Goal: Information Seeking & Learning: Learn about a topic

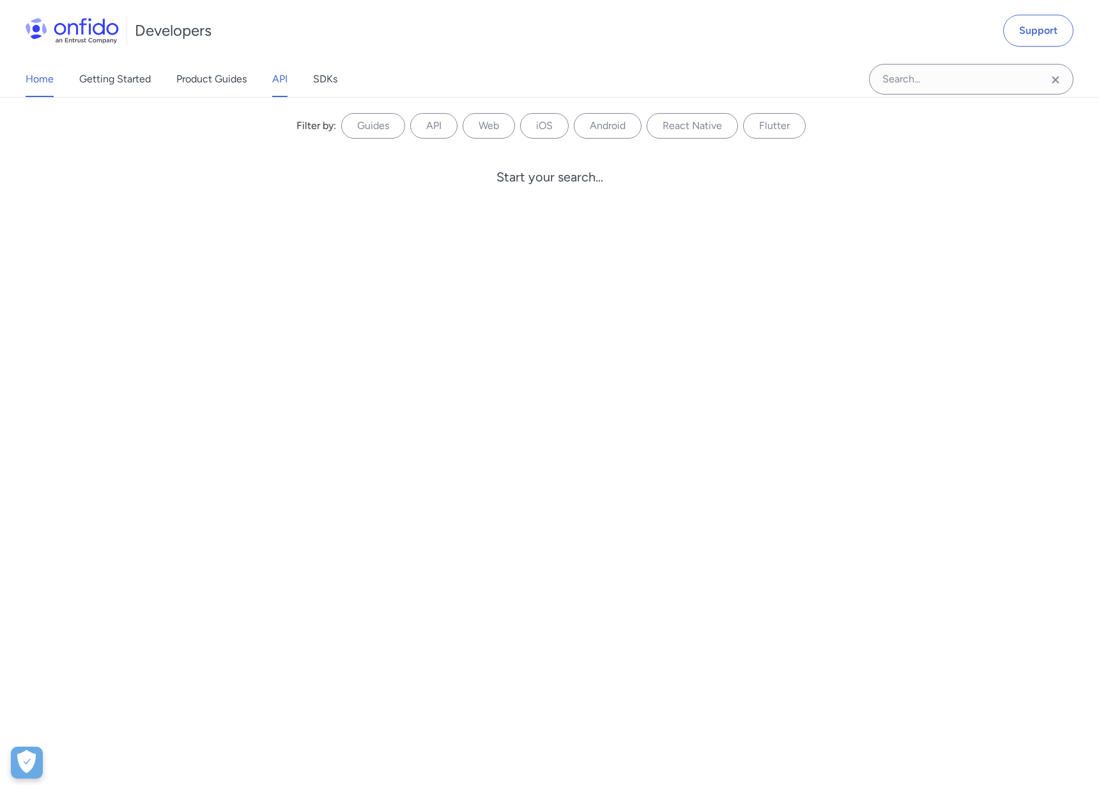
click at [285, 72] on link "API" at bounding box center [279, 79] width 15 height 36
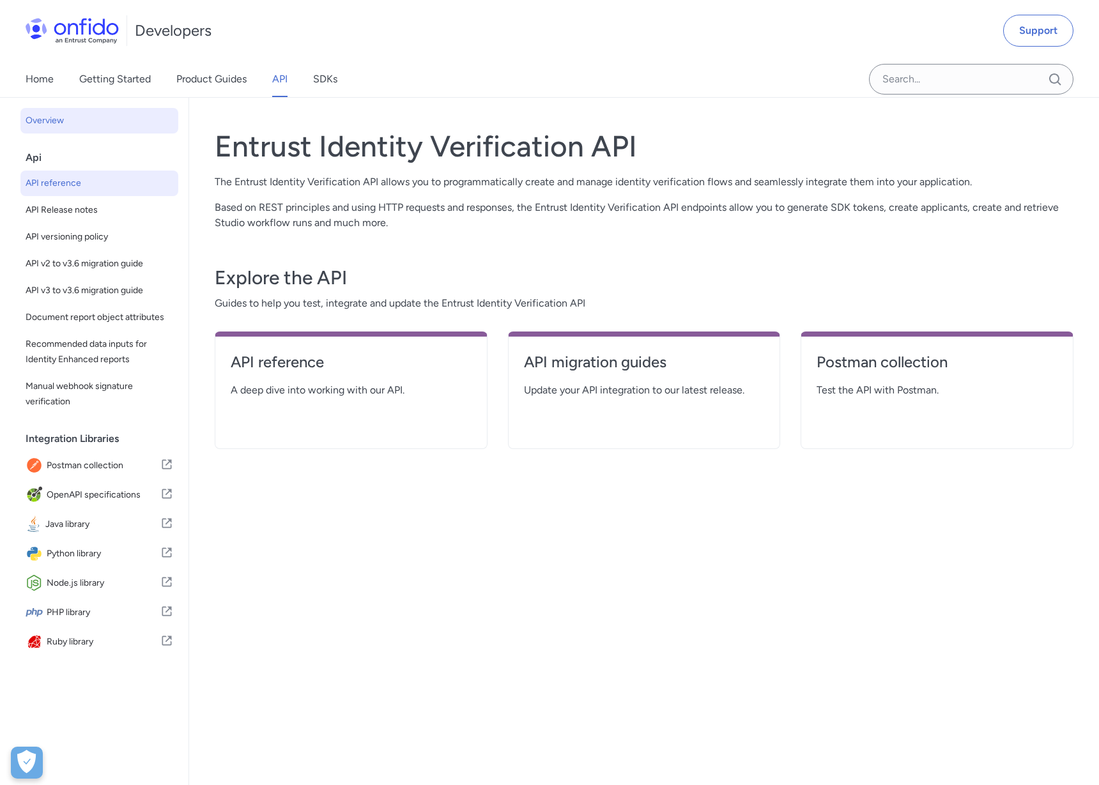
click at [50, 177] on span "API reference" at bounding box center [100, 183] width 148 height 15
select select "http"
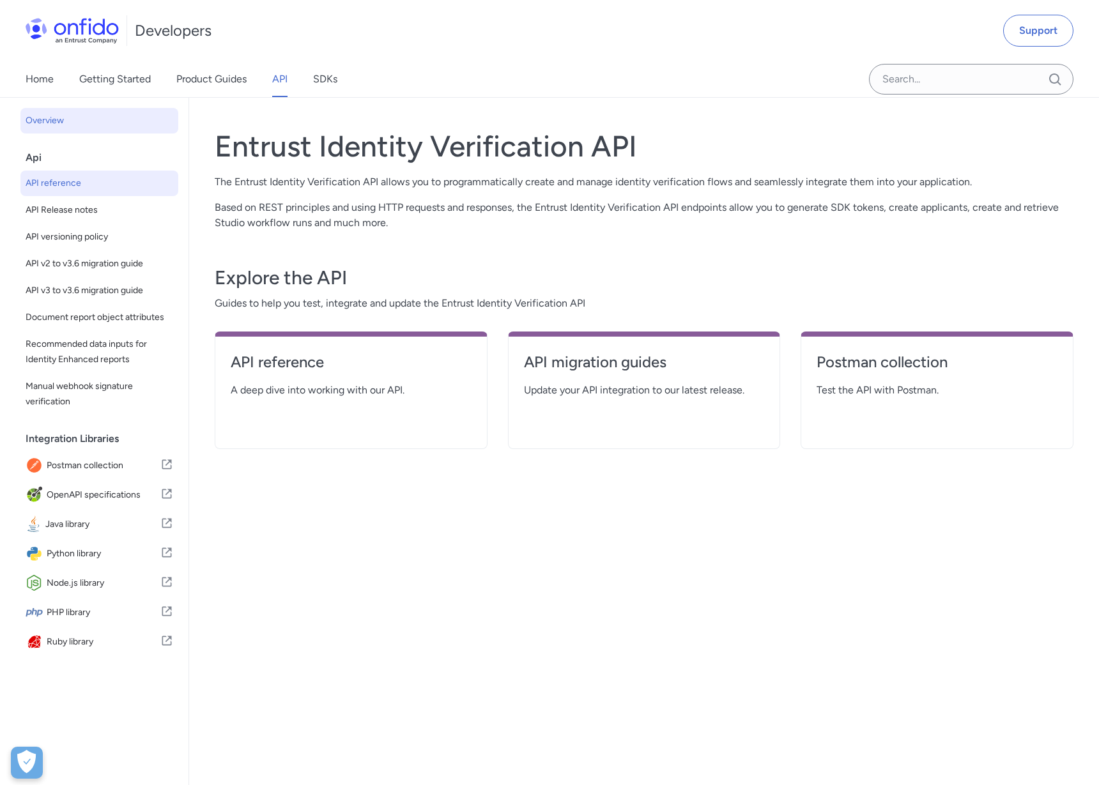
select select "http"
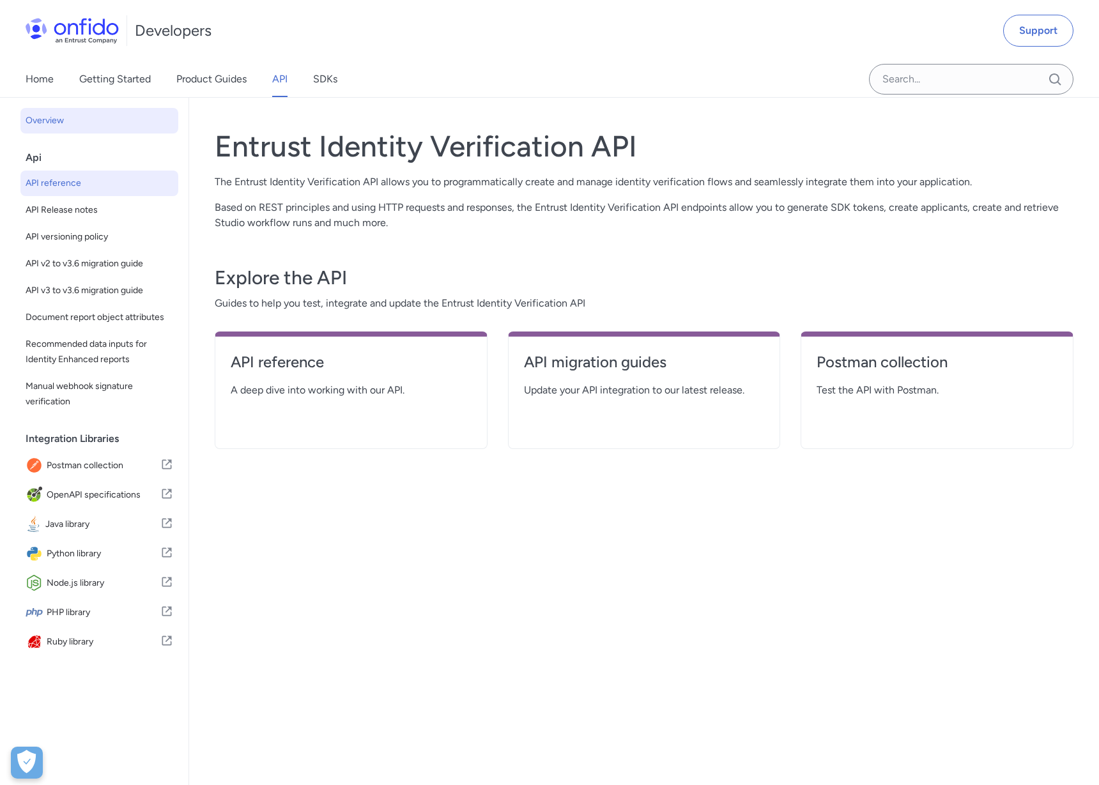
select select "http"
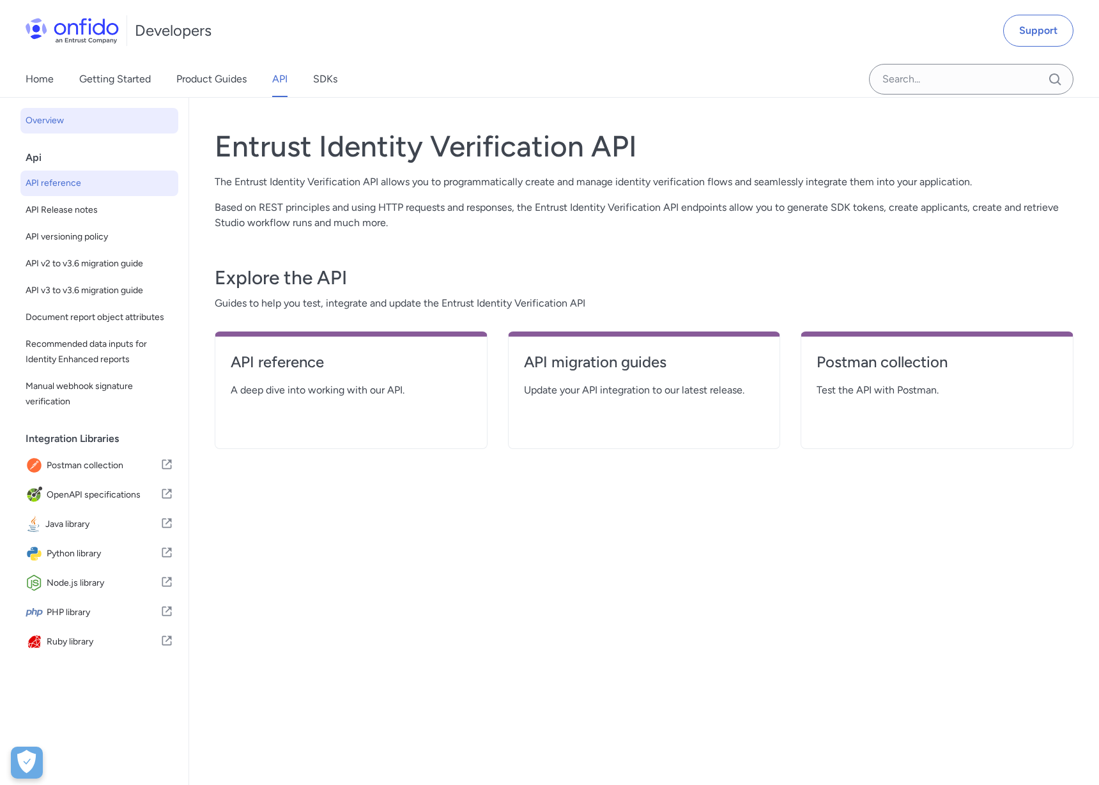
select select "http"
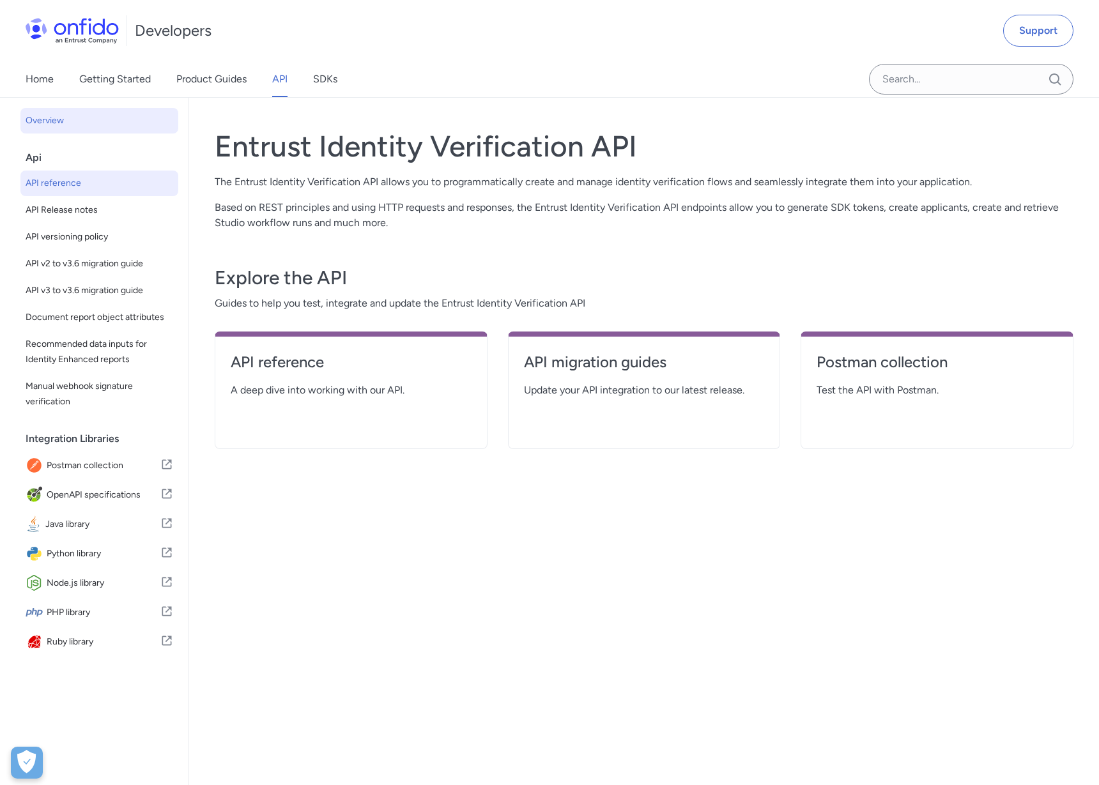
select select "http"
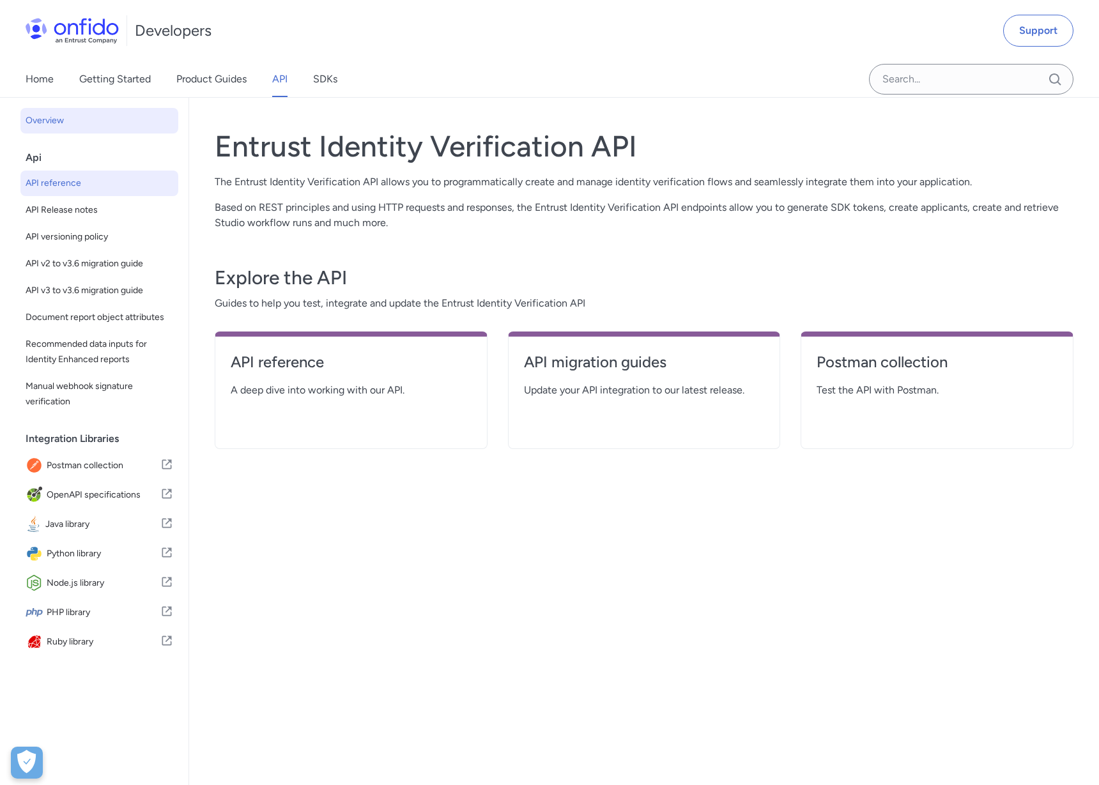
select select "http"
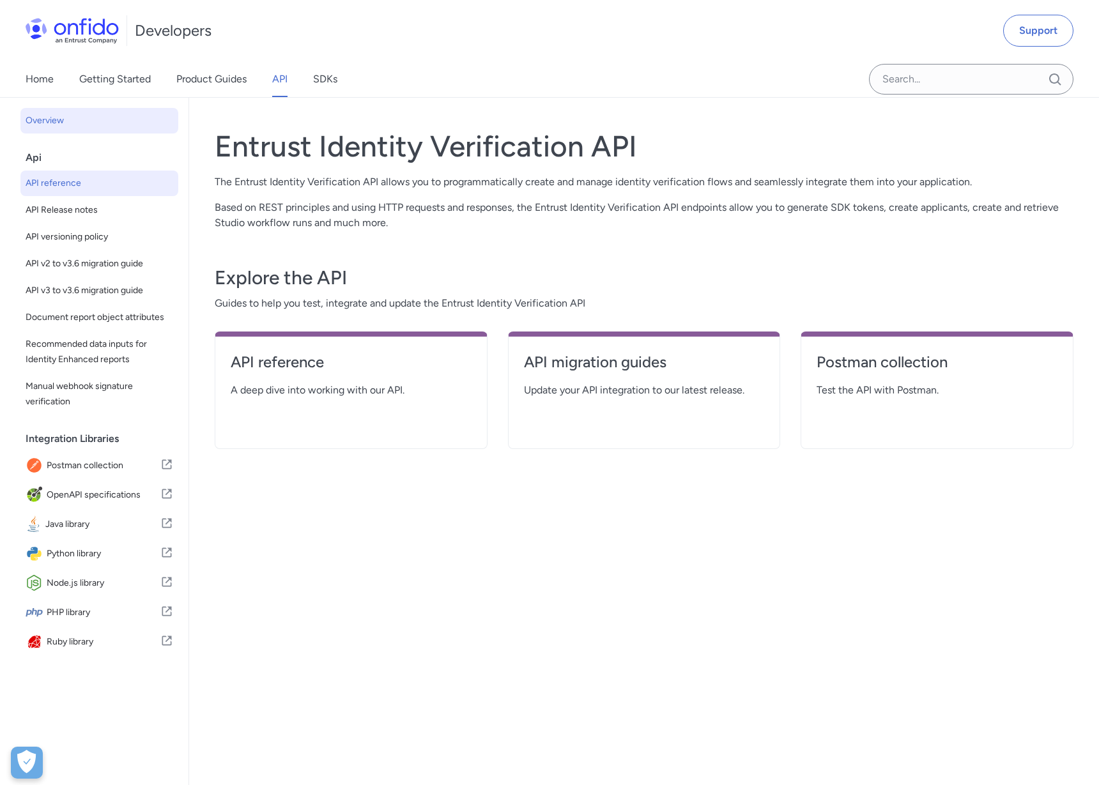
select select "http"
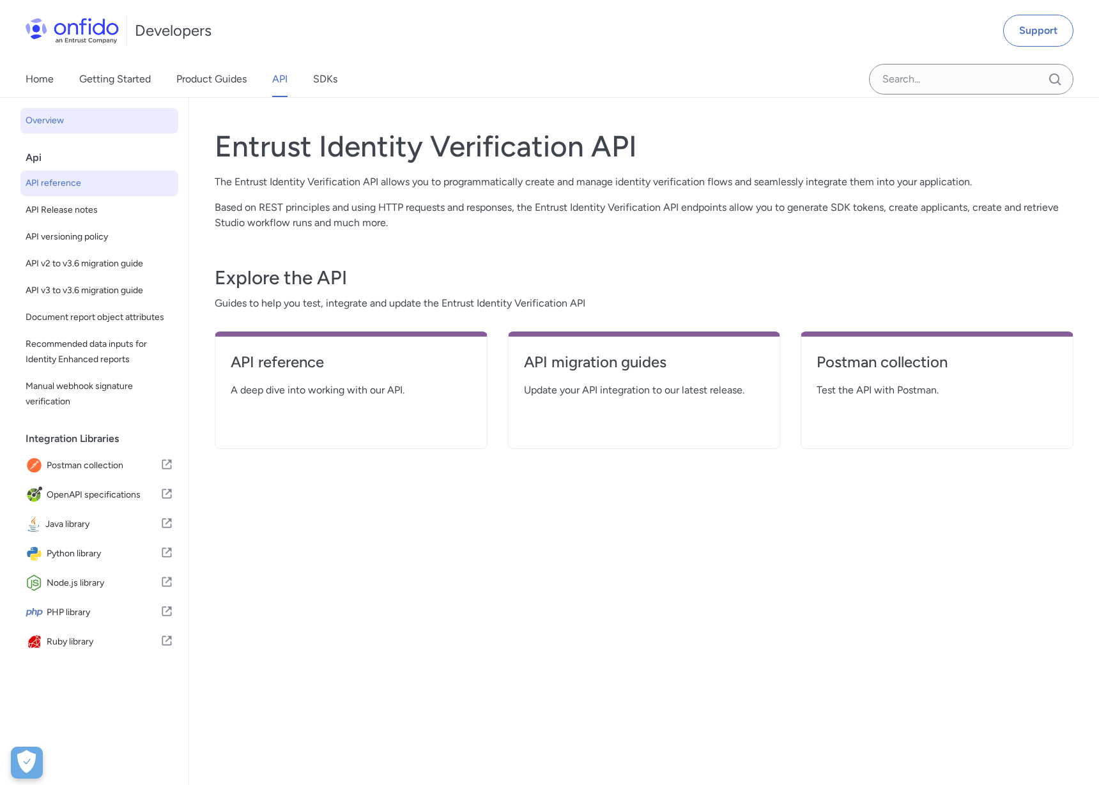
select select "http"
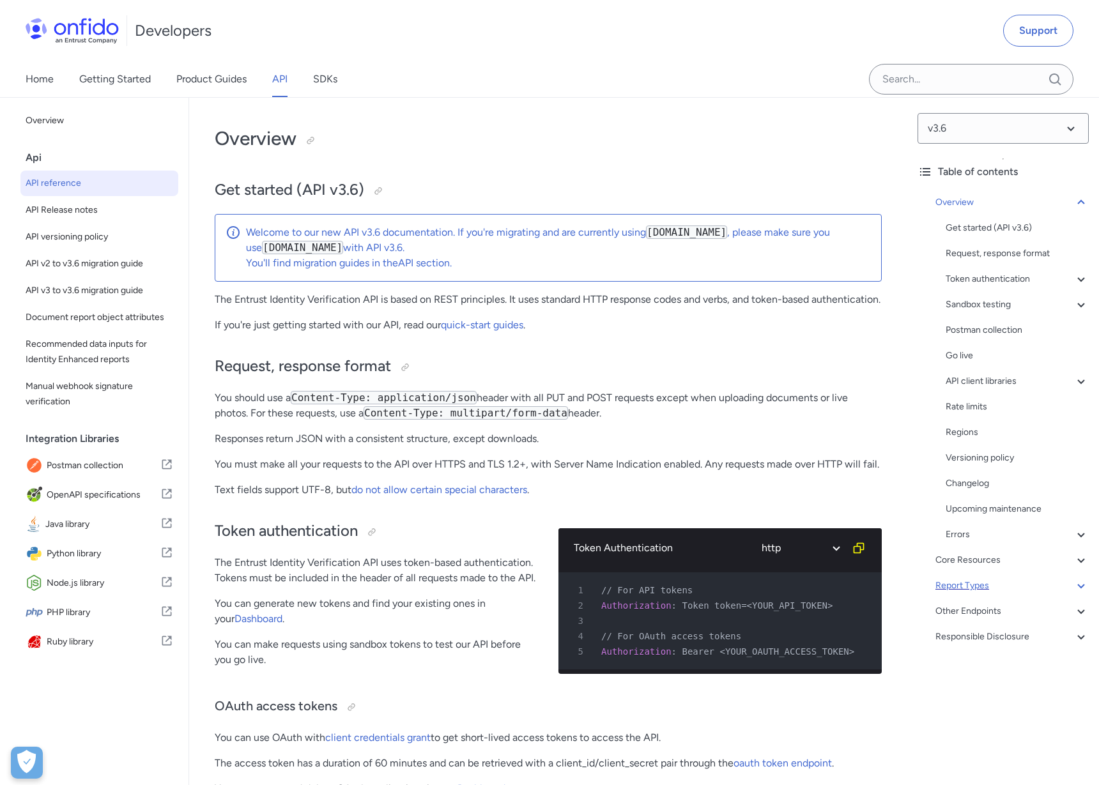
click at [968, 583] on div "Report Types" at bounding box center [1011, 585] width 153 height 15
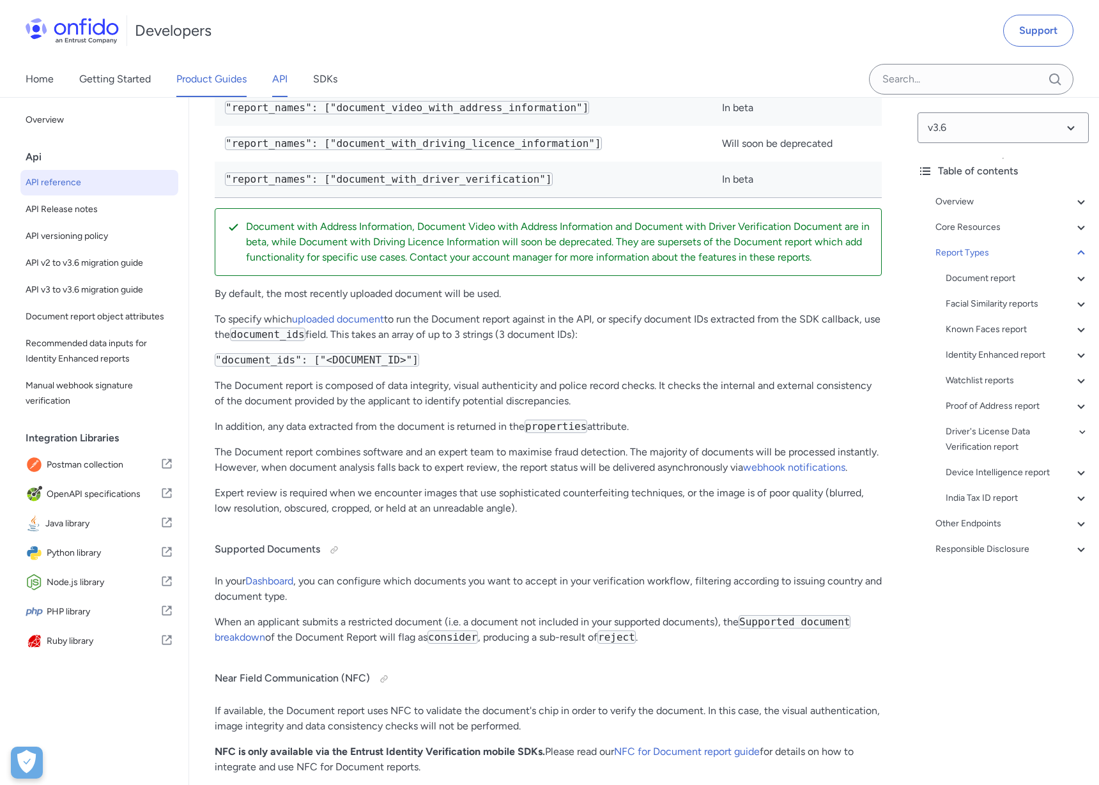
click at [185, 77] on link "Product Guides" at bounding box center [211, 79] width 70 height 36
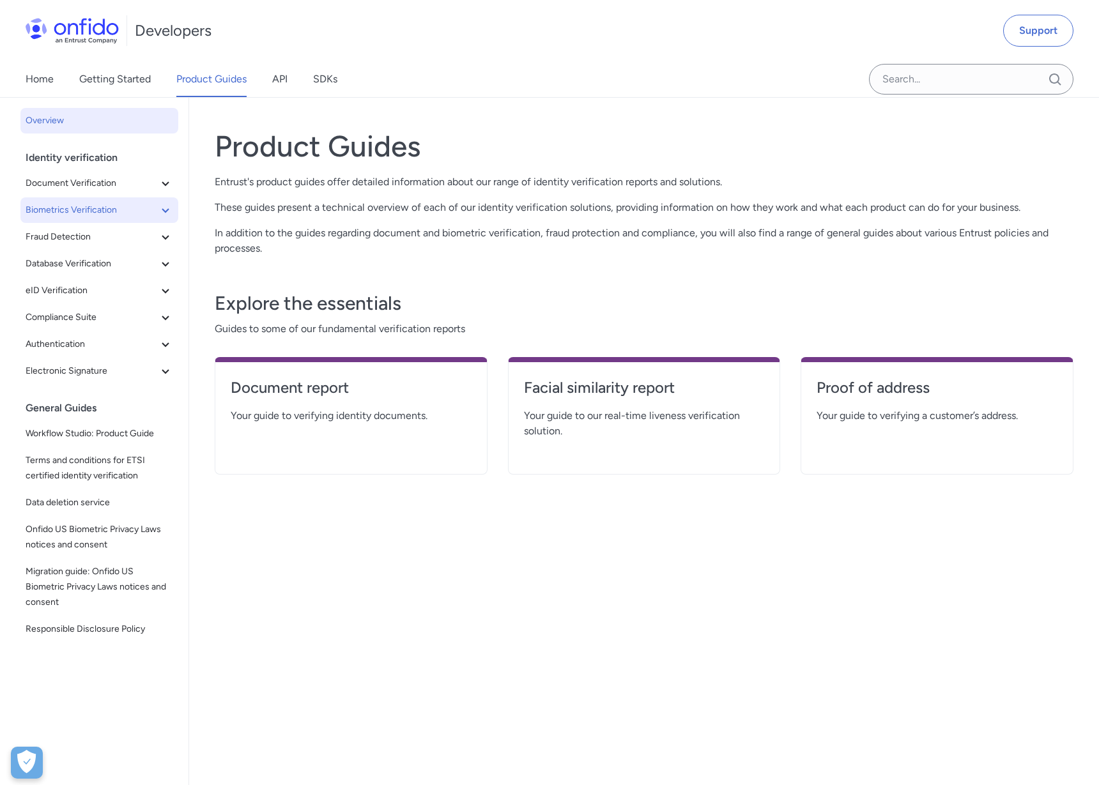
click at [68, 204] on span "Biometrics Verification" at bounding box center [92, 210] width 132 height 15
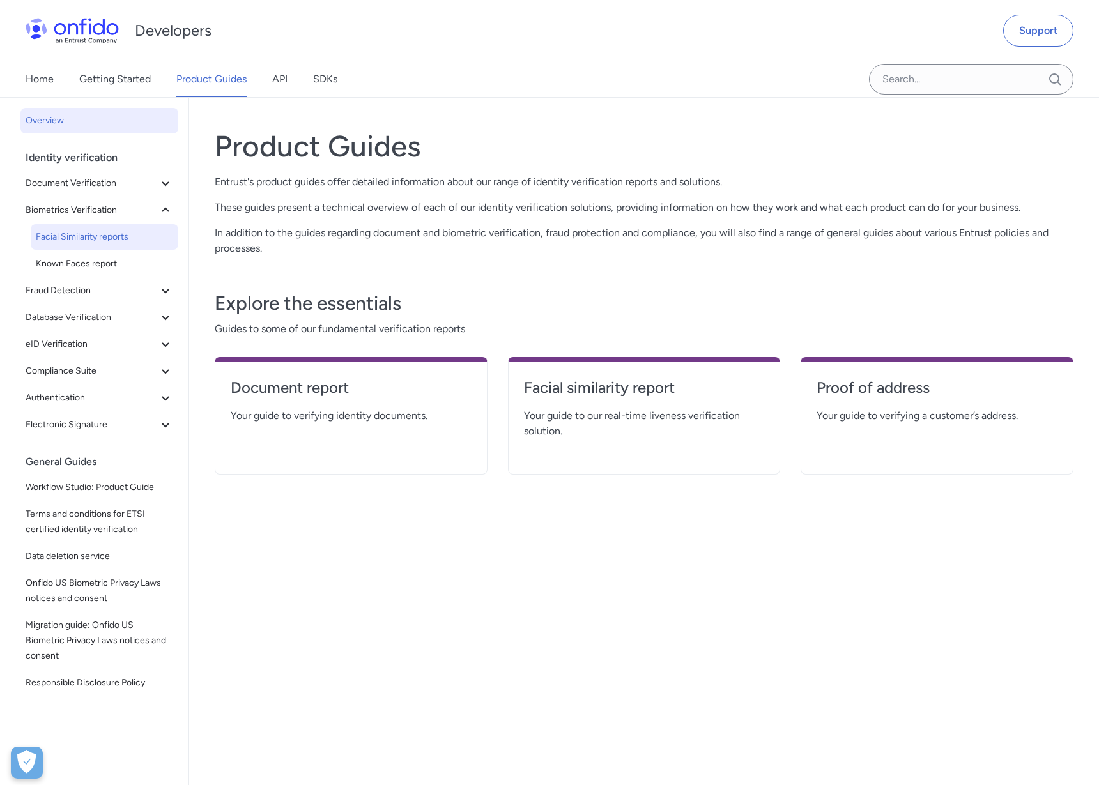
click at [72, 232] on span "Facial Similarity reports" at bounding box center [104, 236] width 137 height 15
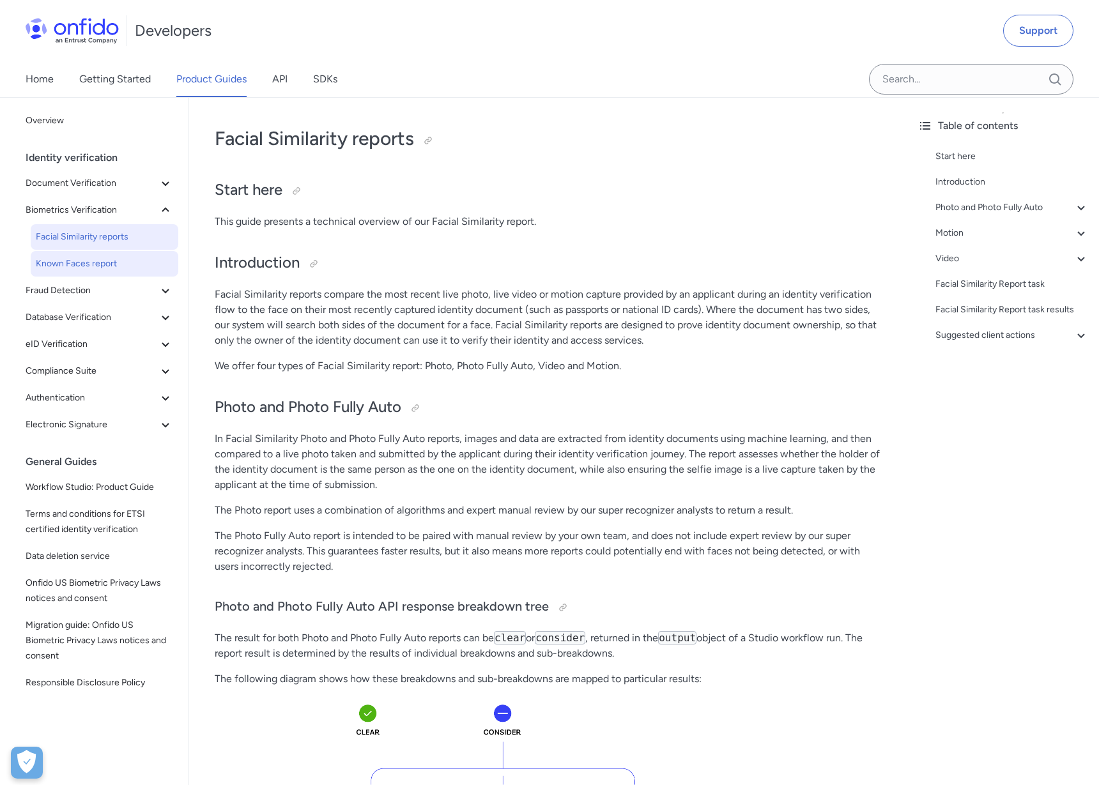
click at [84, 257] on span "Known Faces report" at bounding box center [104, 263] width 137 height 15
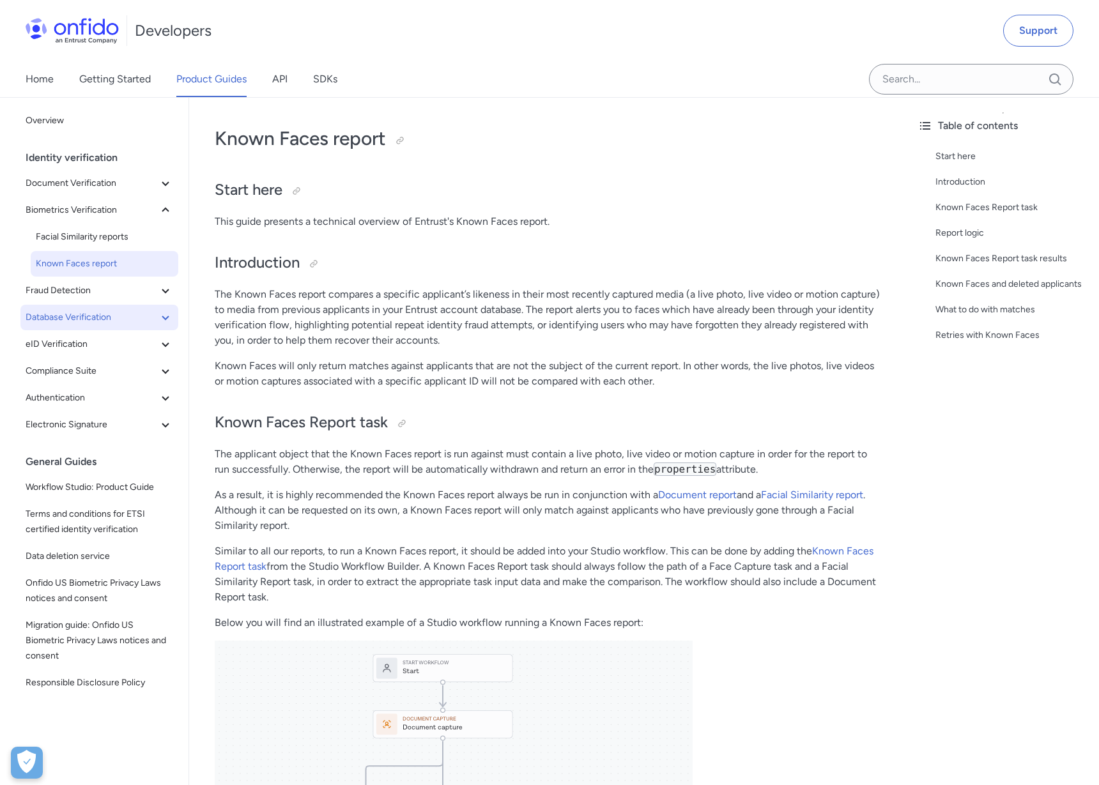
click at [70, 311] on span "Database Verification" at bounding box center [92, 317] width 132 height 15
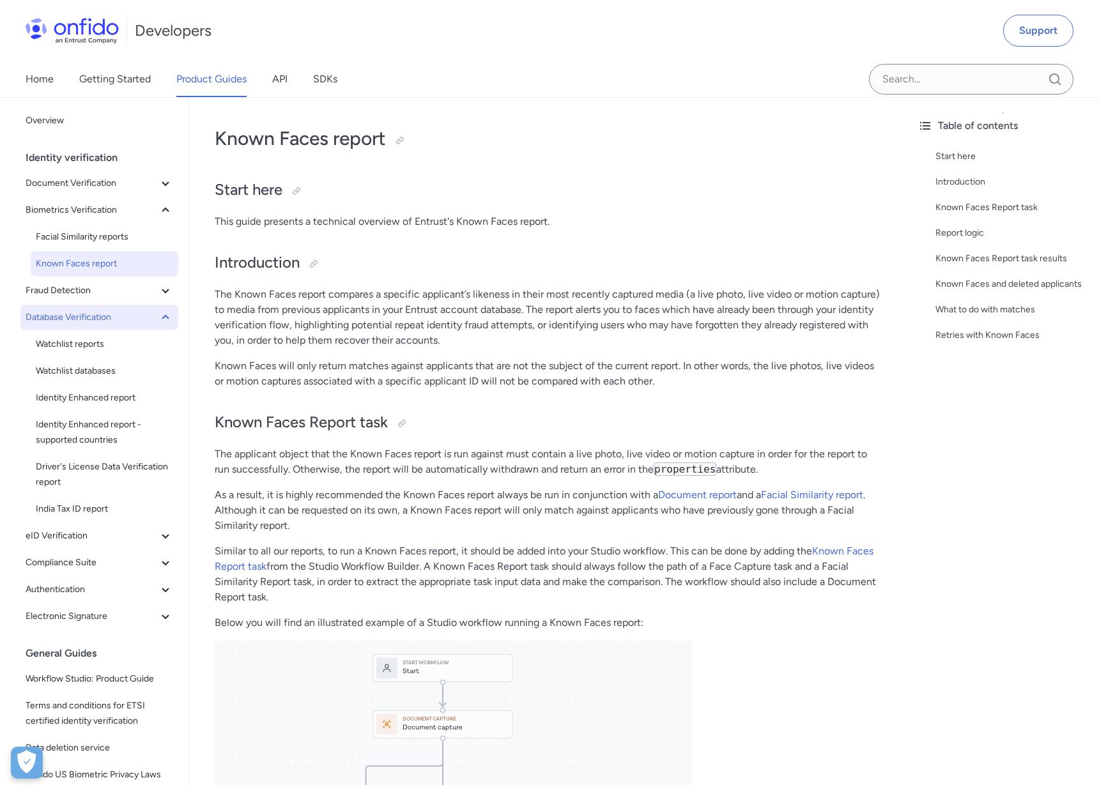
click at [70, 311] on span "Database Verification" at bounding box center [92, 317] width 132 height 15
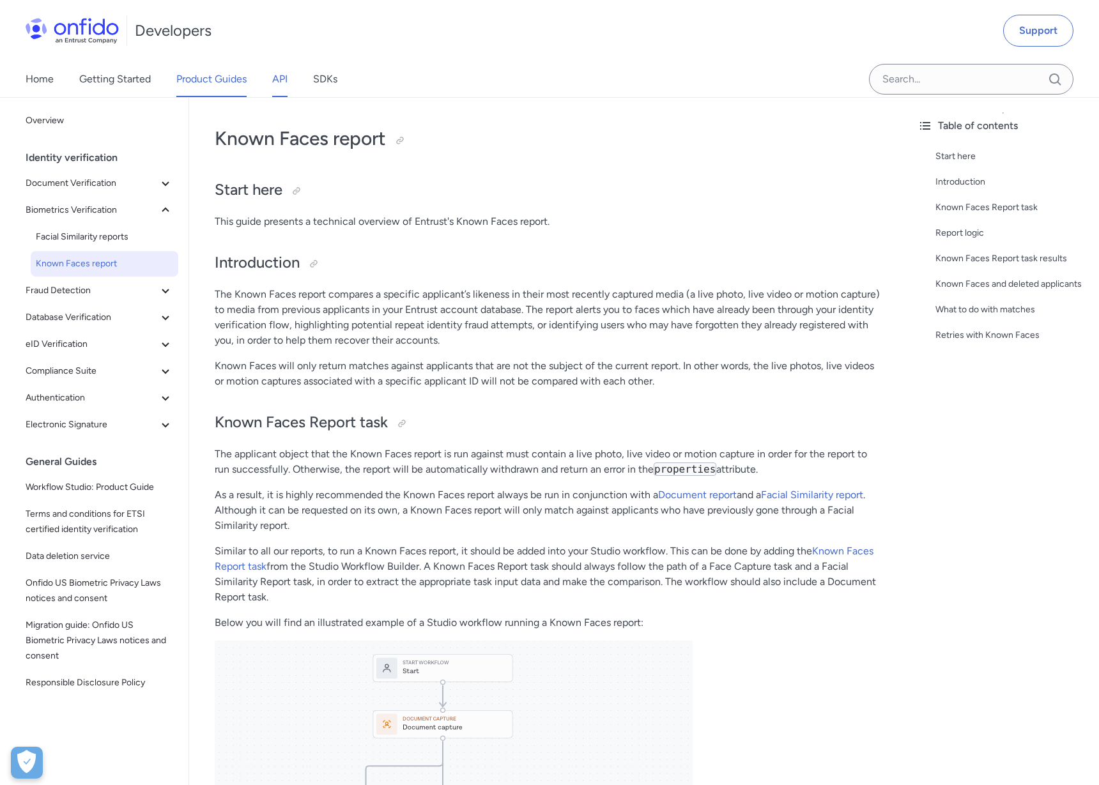
click at [279, 78] on link "API" at bounding box center [279, 79] width 15 height 36
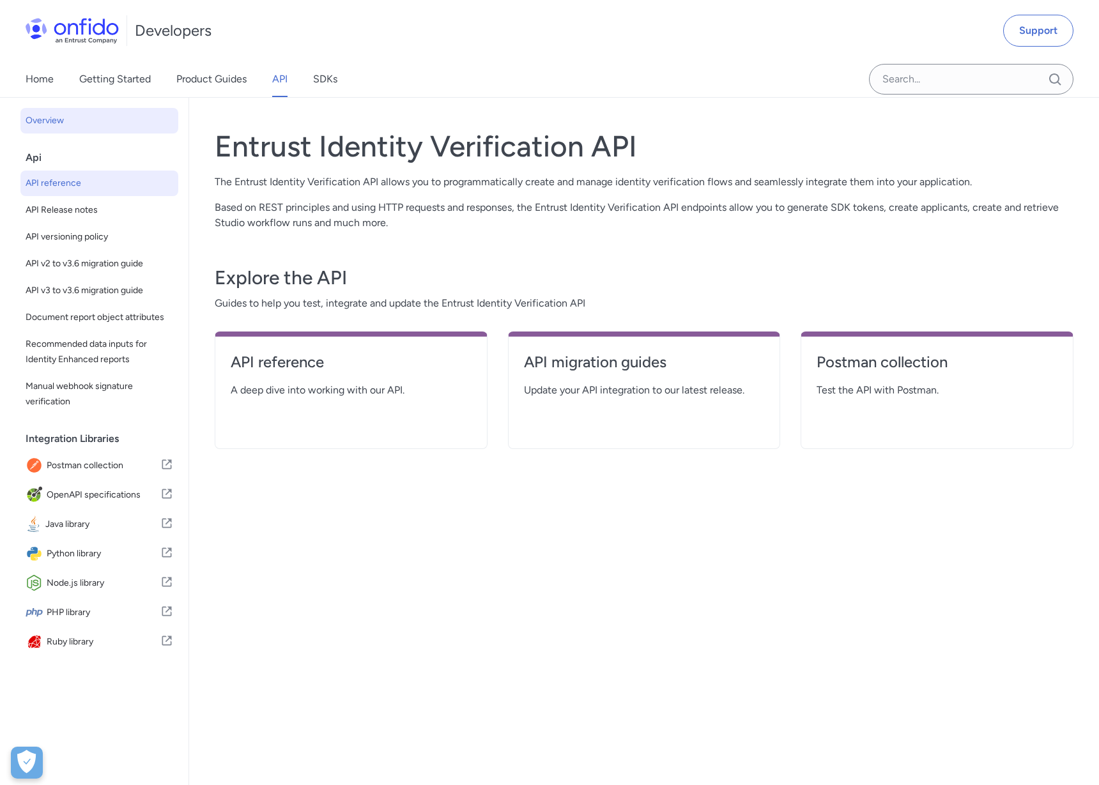
click at [57, 193] on link "API reference" at bounding box center [99, 184] width 158 height 26
select select "http"
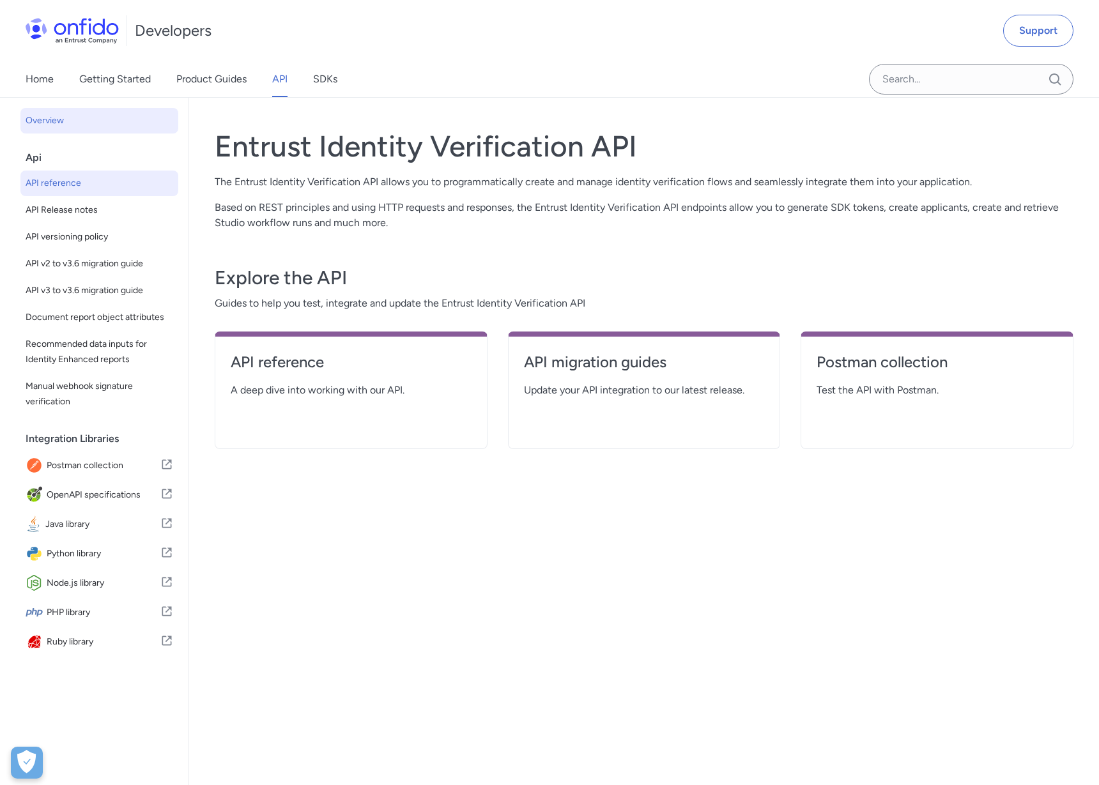
select select "http"
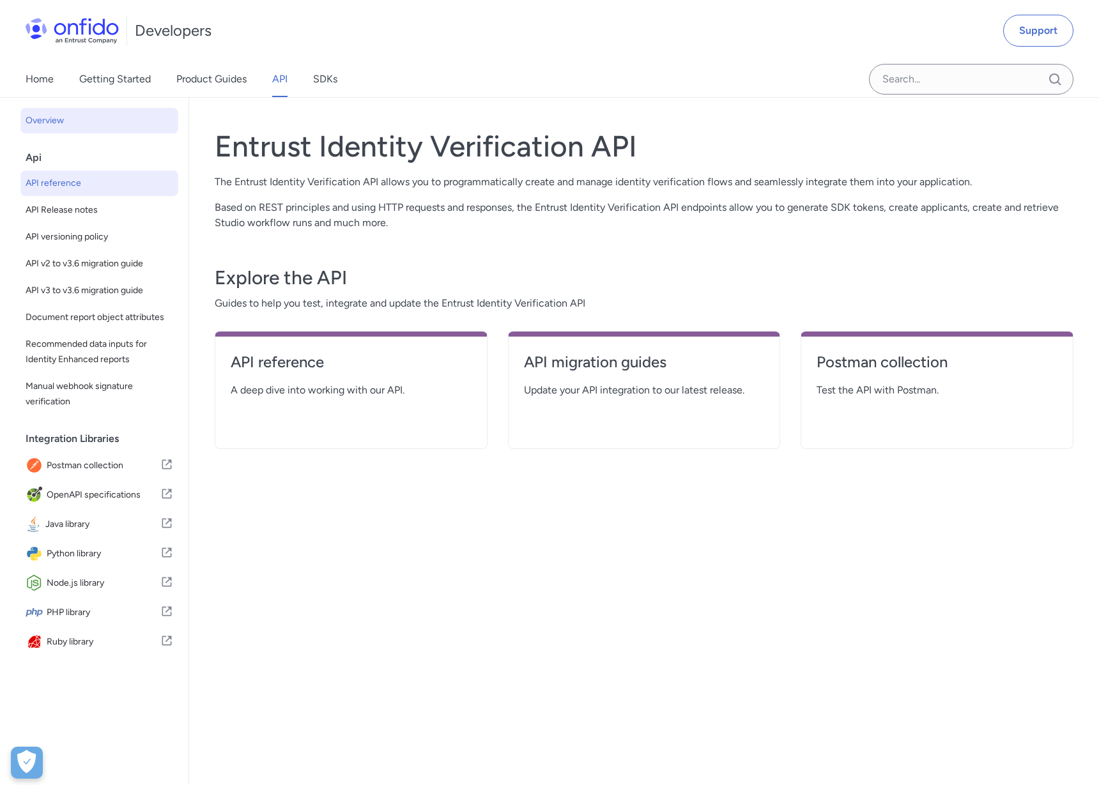
select select "http"
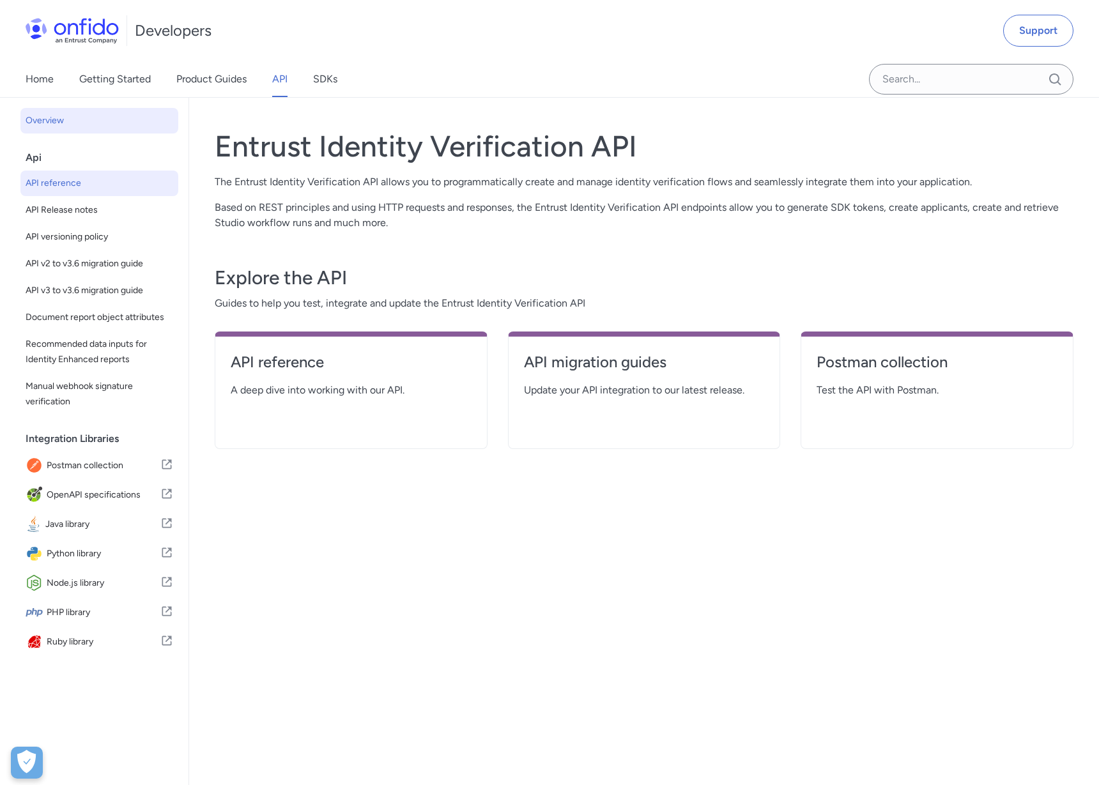
select select "http"
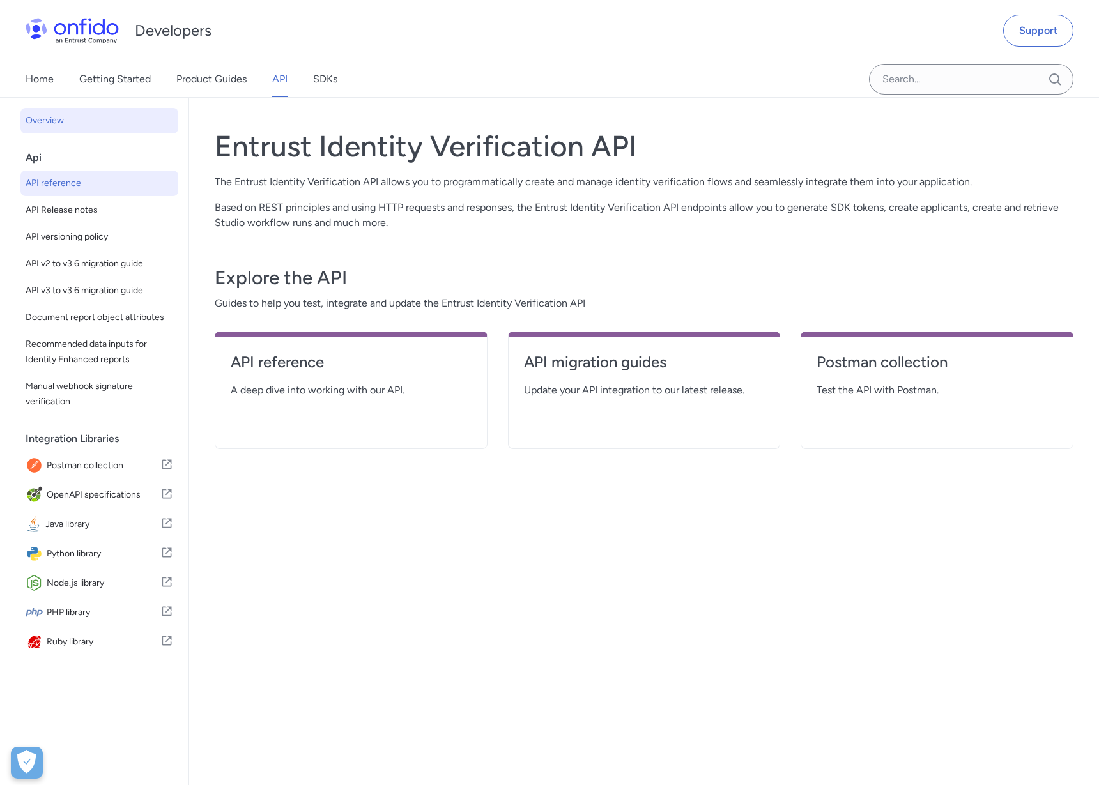
select select "http"
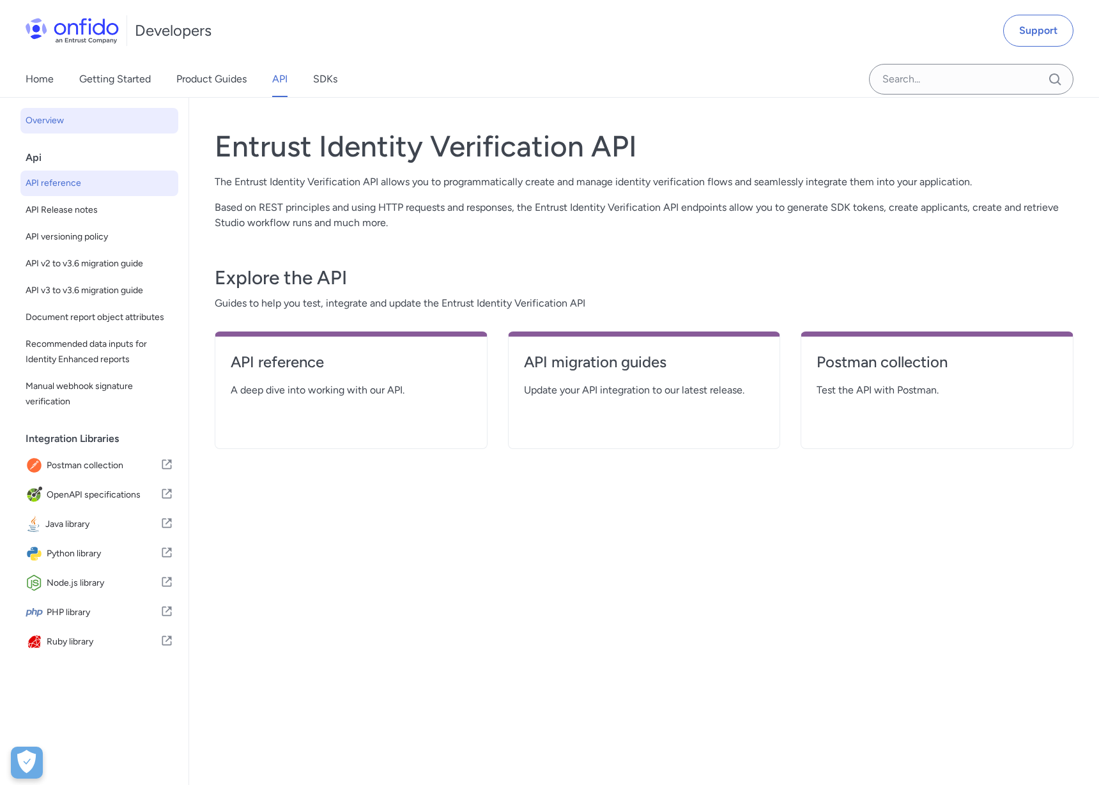
select select "http"
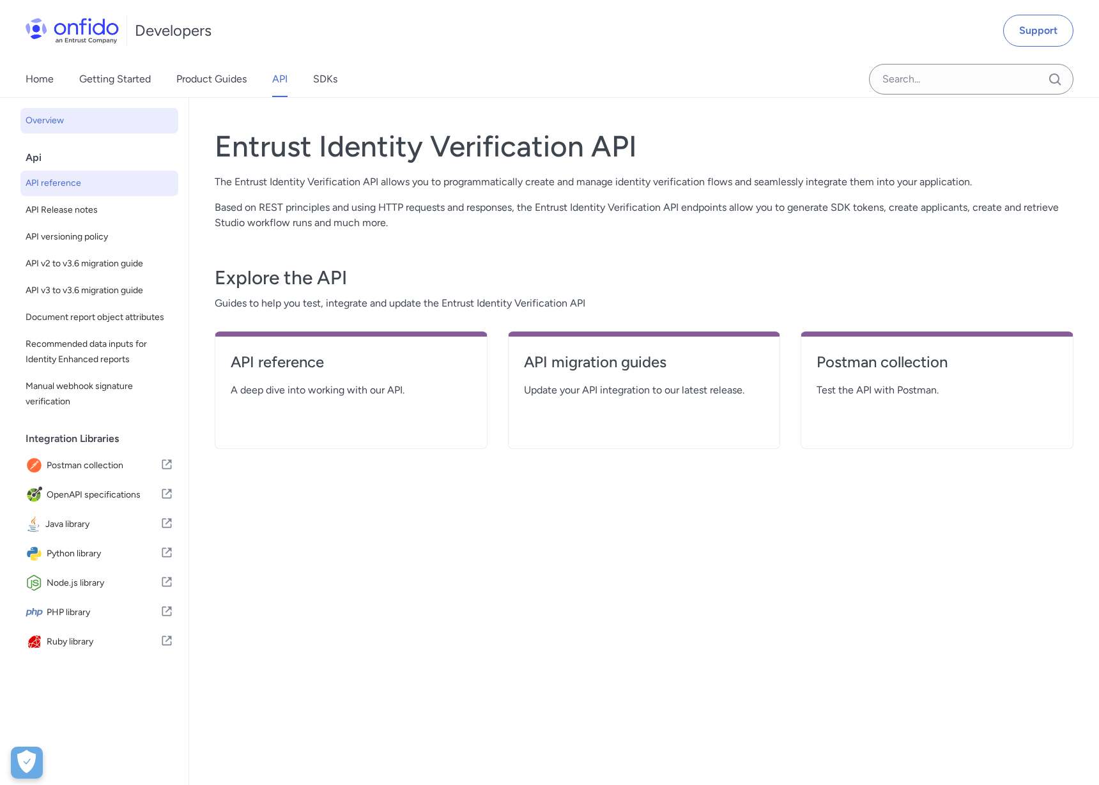
select select "http"
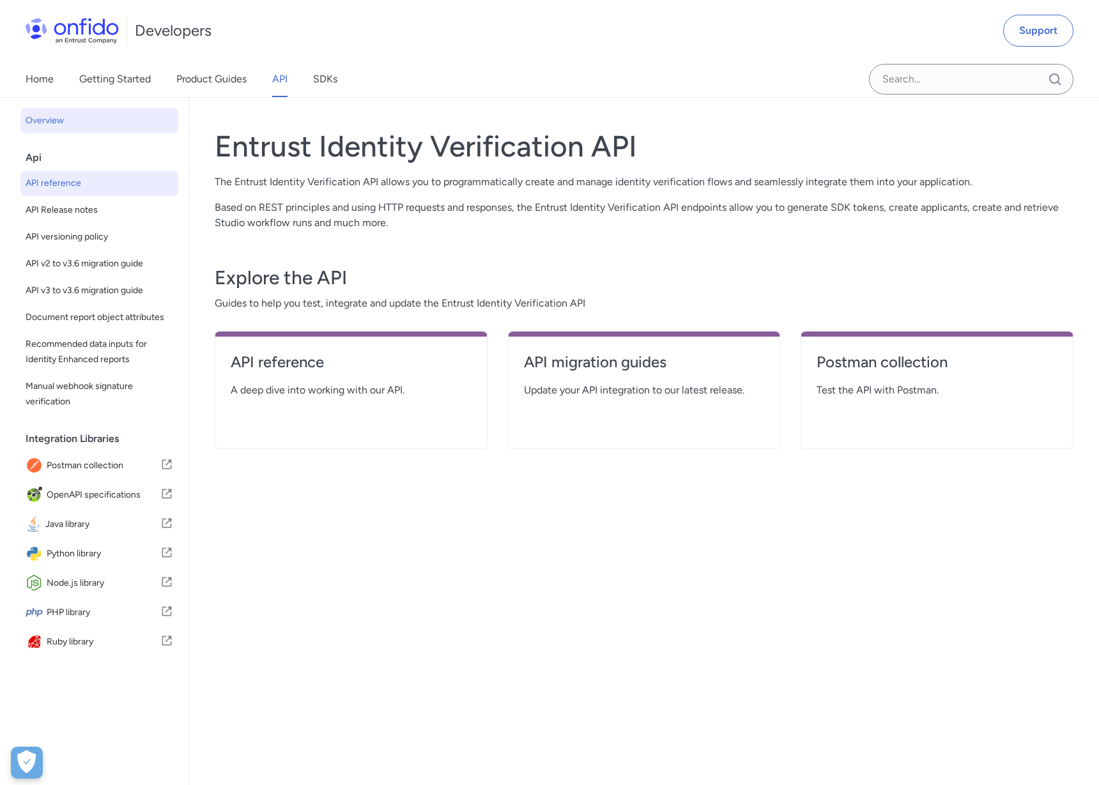
select select "http"
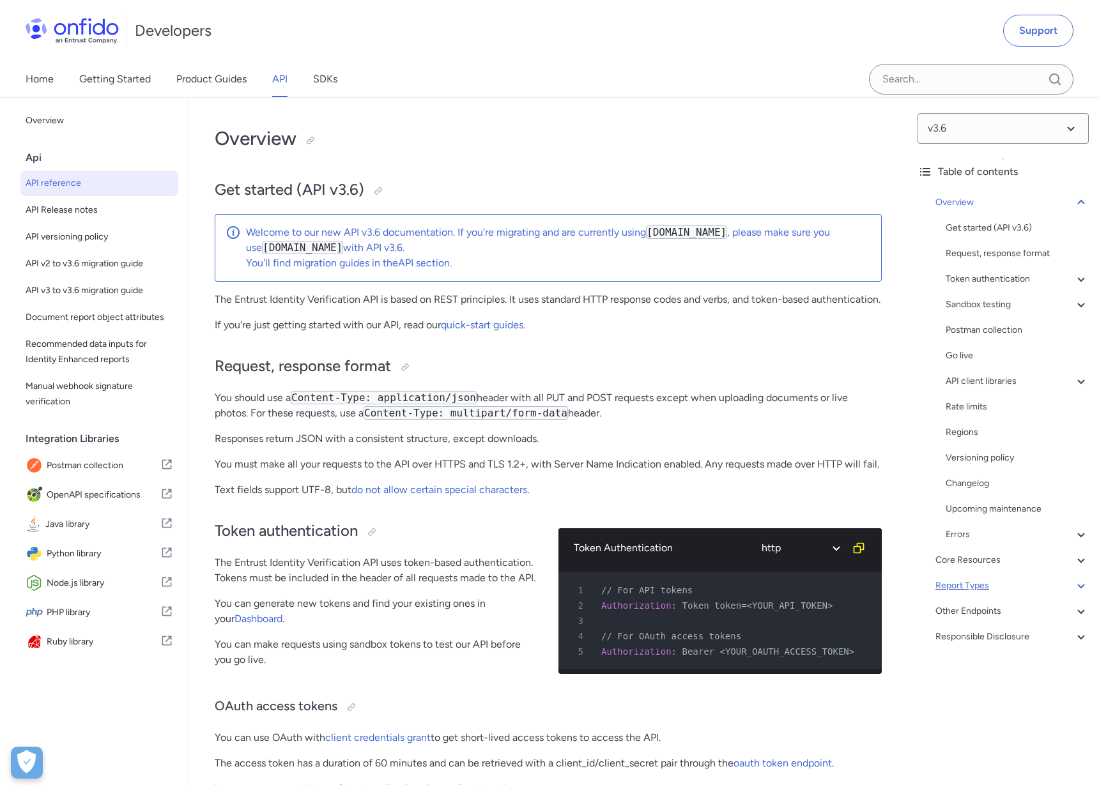
click at [971, 586] on div "Report Types" at bounding box center [1011, 585] width 153 height 15
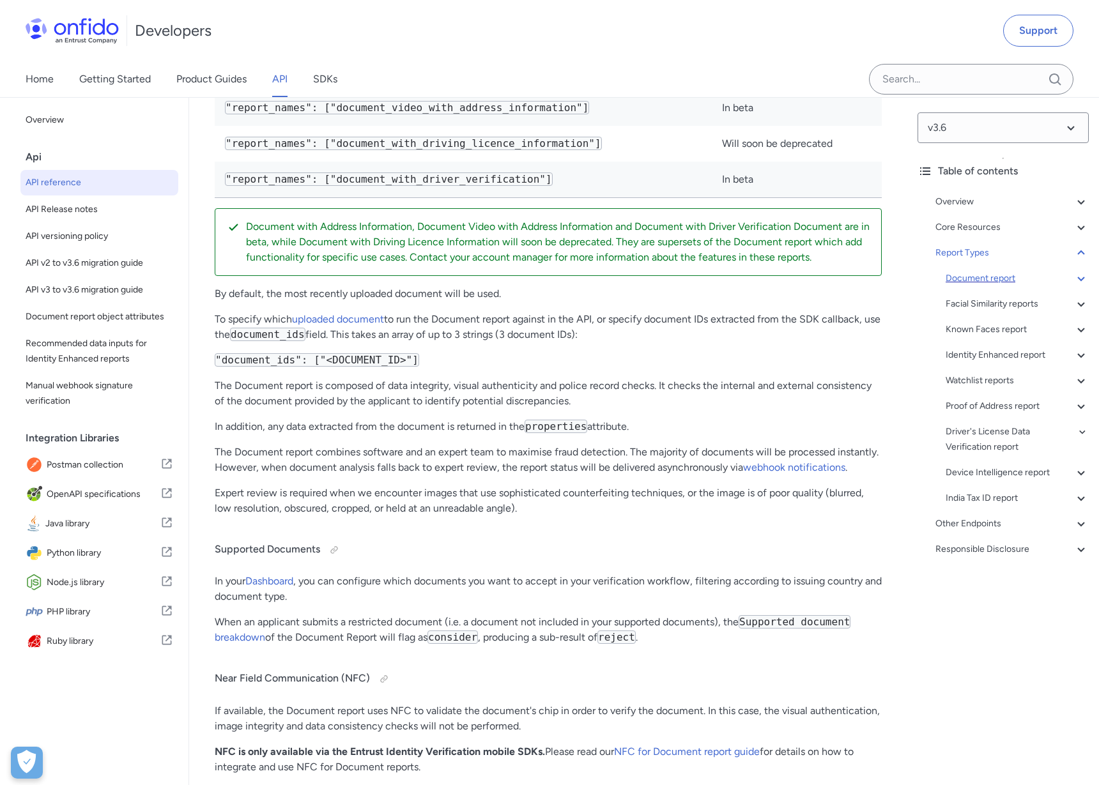
click at [986, 275] on div "Document report" at bounding box center [1017, 278] width 143 height 15
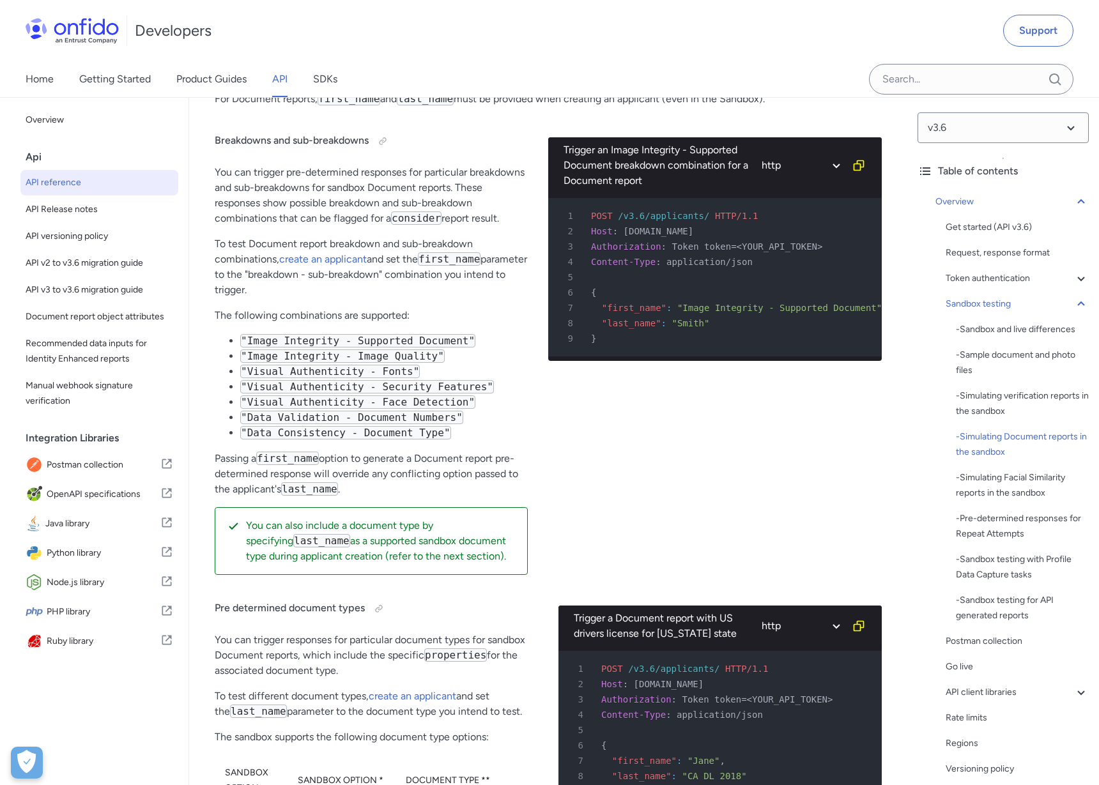
scroll to position [3211, 0]
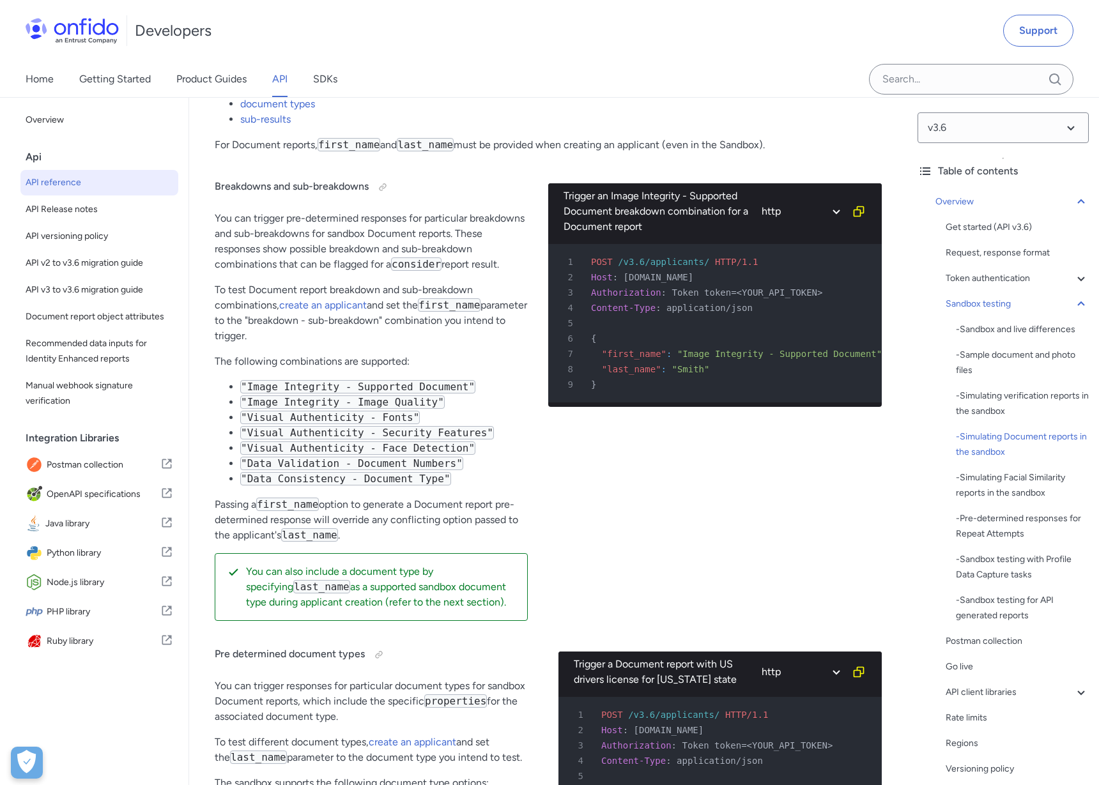
click at [479, 272] on p "You can trigger pre-determined responses for particular breakdowns and sub-brea…" at bounding box center [371, 241] width 313 height 61
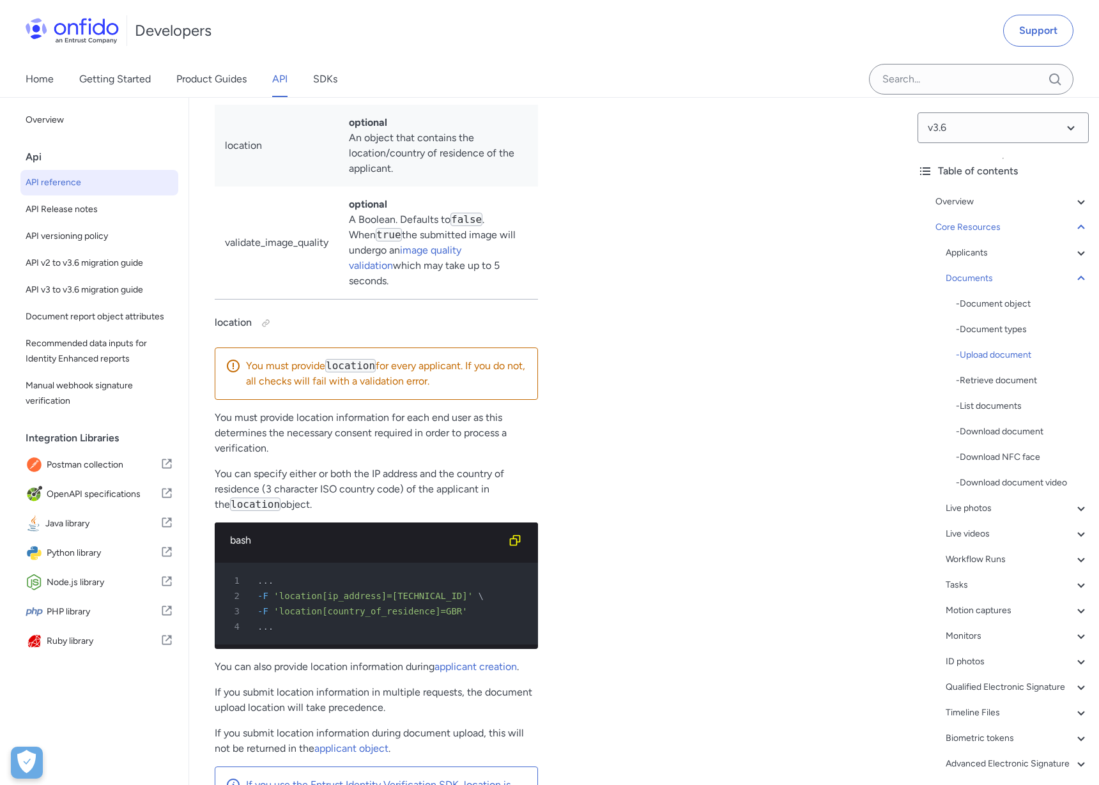
scroll to position [22573, 0]
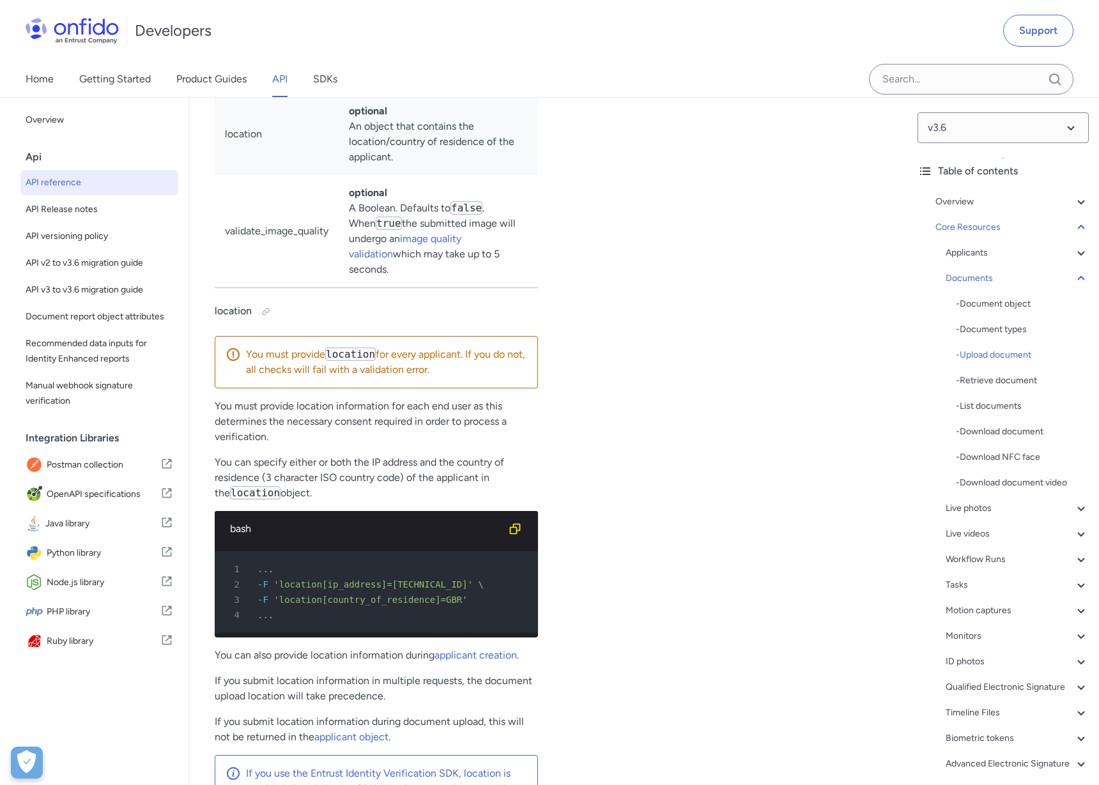
click at [583, 466] on div "Upload passport.png ruby python php javascript java http bash 1 POST /v3.6/docu…" at bounding box center [719, 289] width 323 height 1925
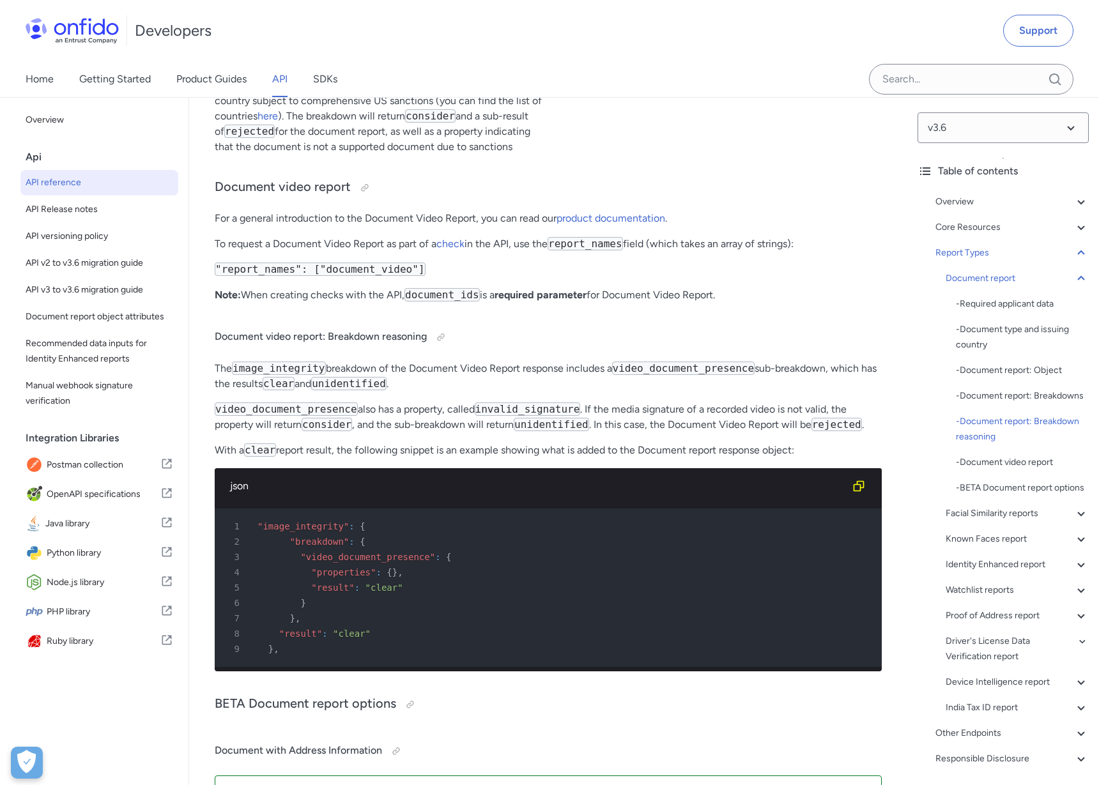
scroll to position [56425, 0]
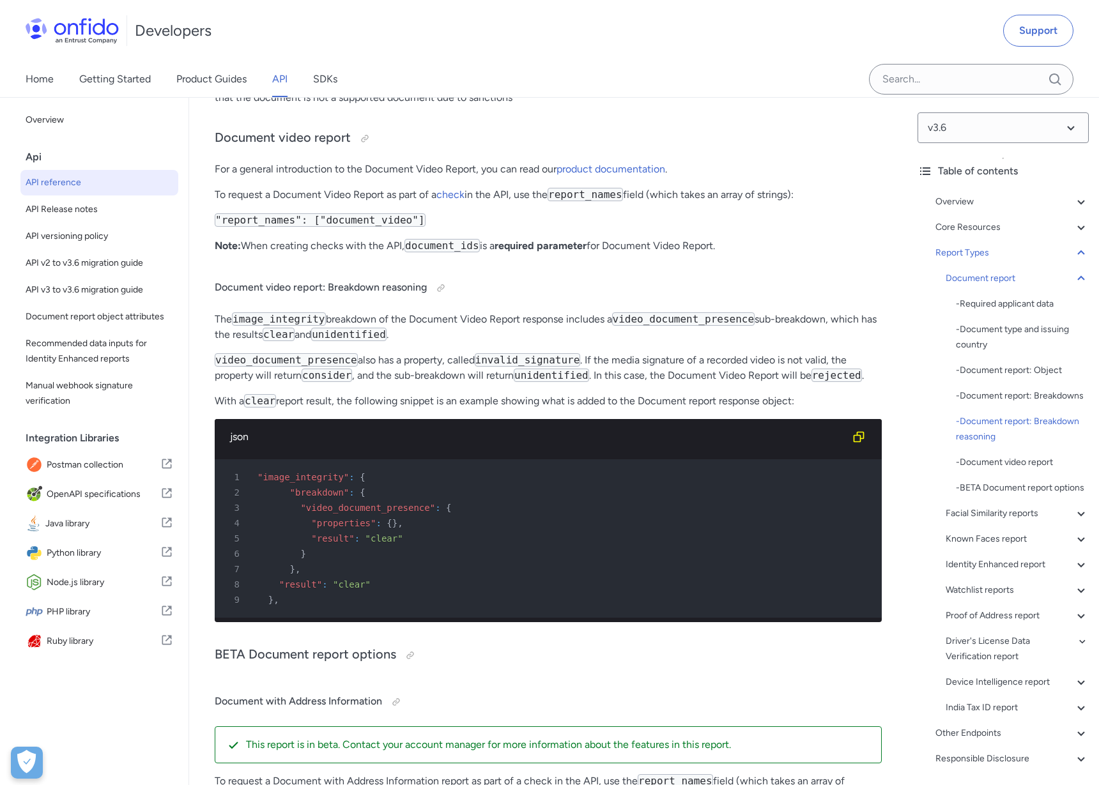
scroll to position [56464, 0]
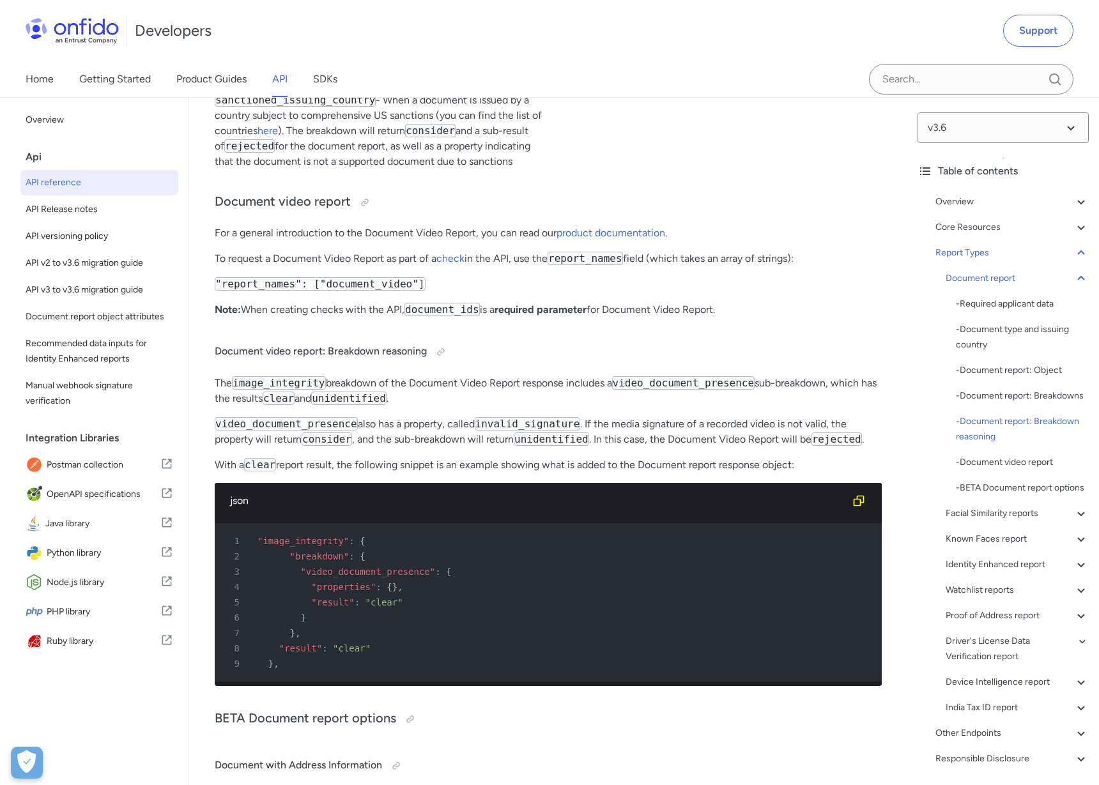
scroll to position [56404, 0]
